Goal: Task Accomplishment & Management: Use online tool/utility

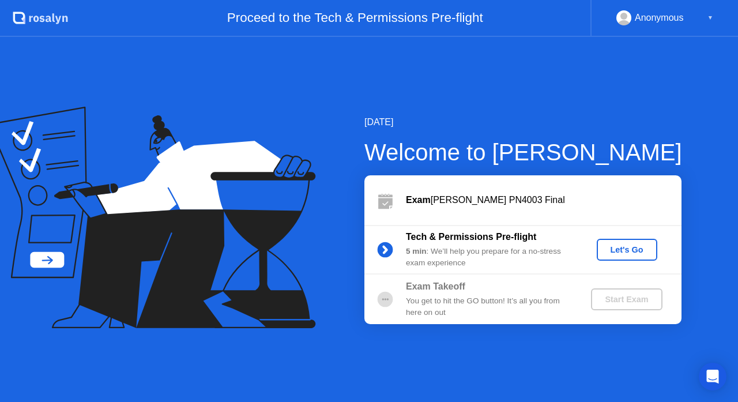
click at [631, 247] on div "Let's Go" at bounding box center [626, 249] width 51 height 9
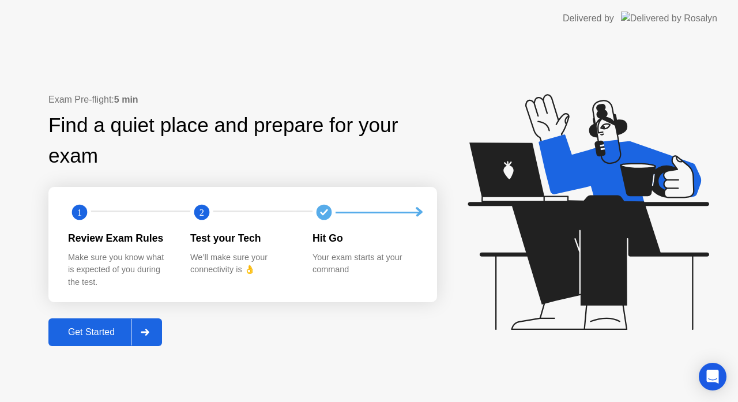
click at [72, 334] on div "Get Started" at bounding box center [91, 332] width 79 height 10
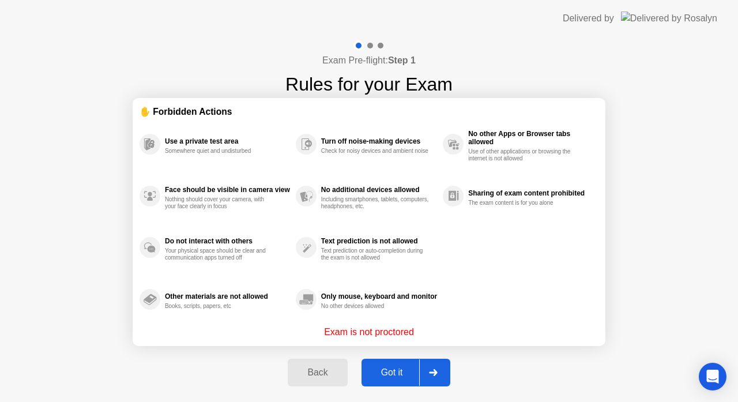
click at [390, 370] on div "Got it" at bounding box center [392, 372] width 54 height 10
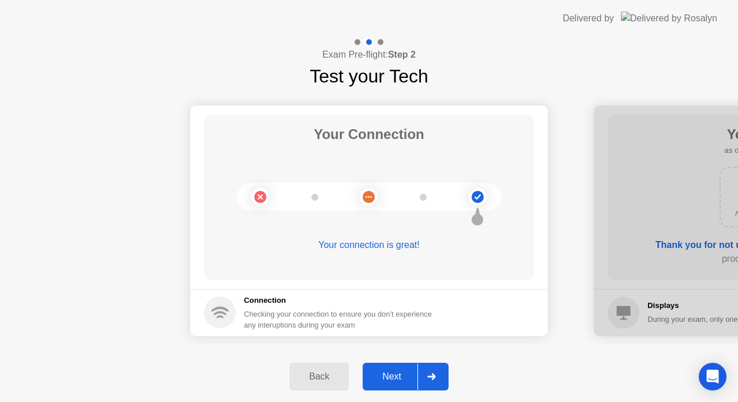
click at [390, 371] on div "Next" at bounding box center [391, 376] width 51 height 10
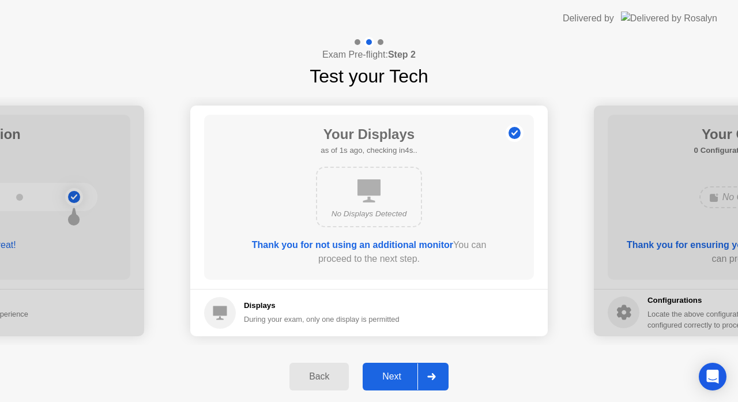
click at [390, 371] on div "Next" at bounding box center [391, 376] width 51 height 10
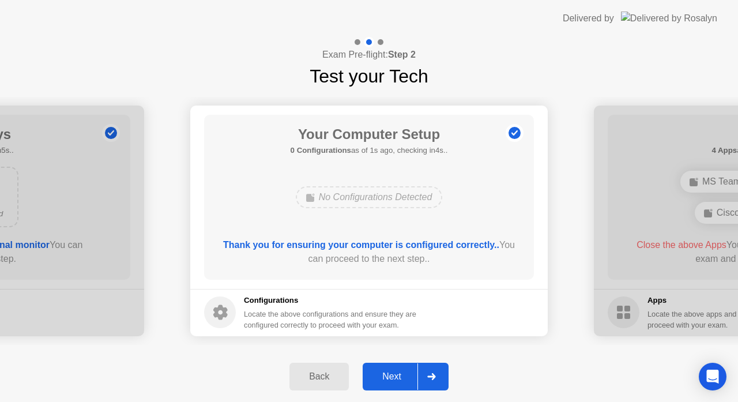
click at [390, 371] on div "Next" at bounding box center [391, 376] width 51 height 10
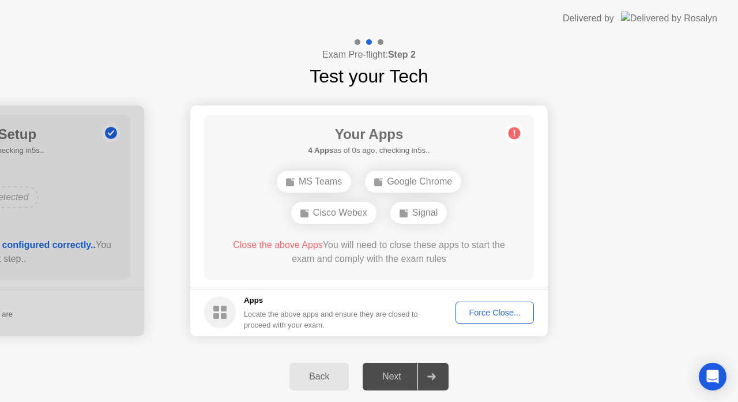
click at [503, 311] on div "Force Close..." at bounding box center [495, 312] width 70 height 9
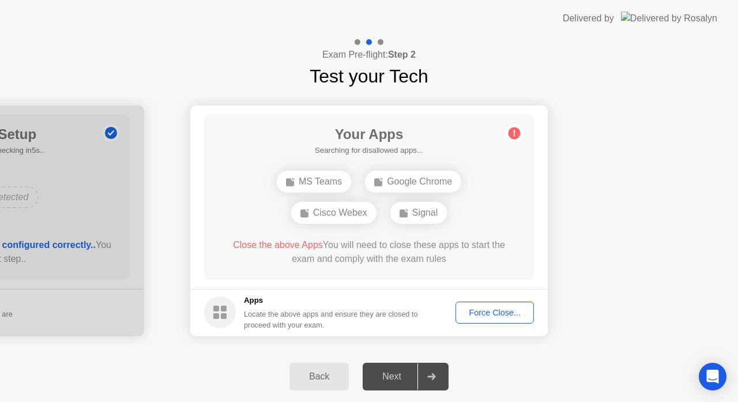
click at [482, 311] on div "Force Close..." at bounding box center [495, 312] width 70 height 9
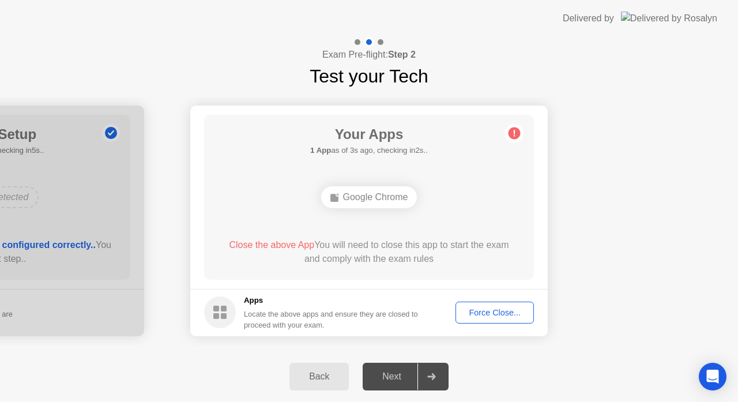
click at [481, 308] on div "Force Close..." at bounding box center [495, 312] width 70 height 9
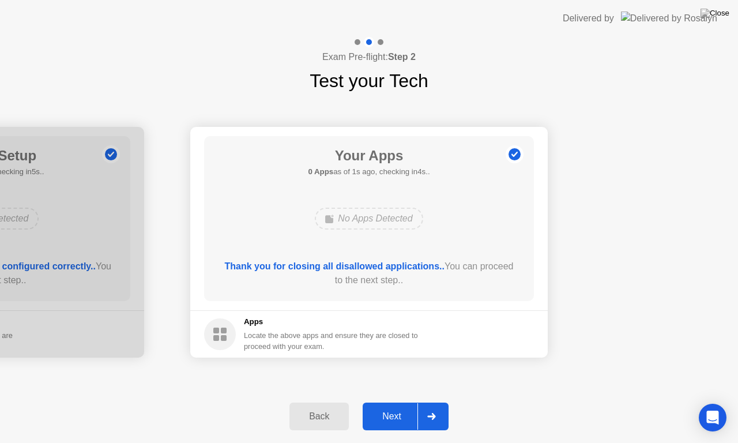
click at [384, 401] on div "Next" at bounding box center [391, 416] width 51 height 10
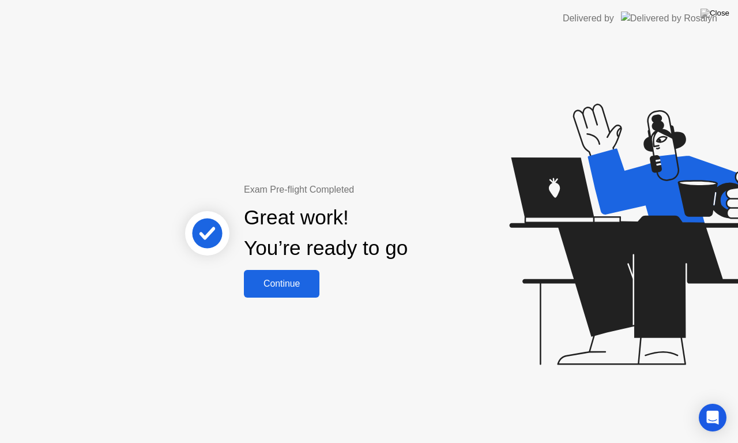
click at [296, 286] on div "Continue" at bounding box center [281, 284] width 69 height 10
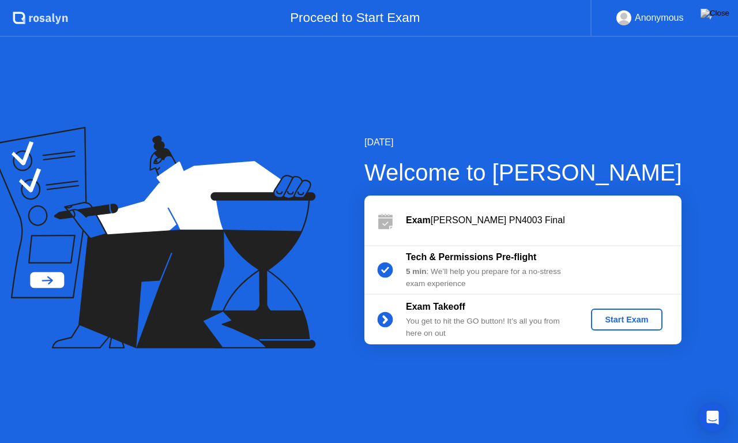
click at [627, 316] on div "Start Exam" at bounding box center [627, 319] width 62 height 9
